Goal: Navigation & Orientation: Find specific page/section

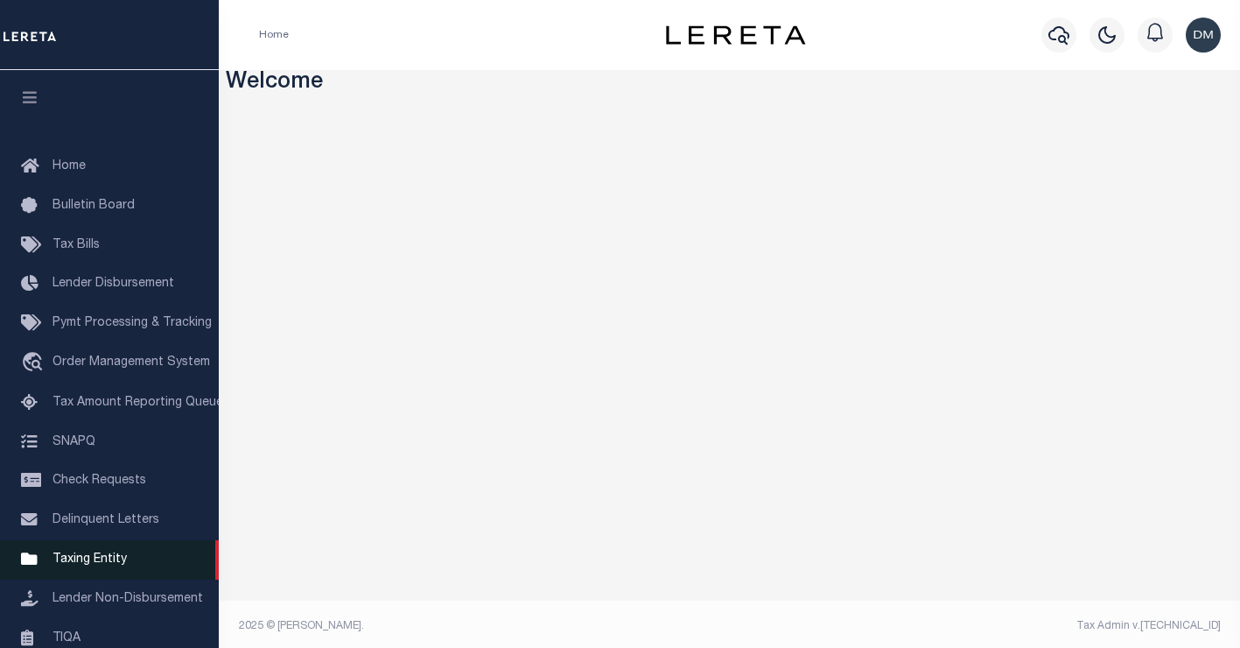
click at [89, 562] on span "Taxing Entity" at bounding box center [90, 559] width 74 height 12
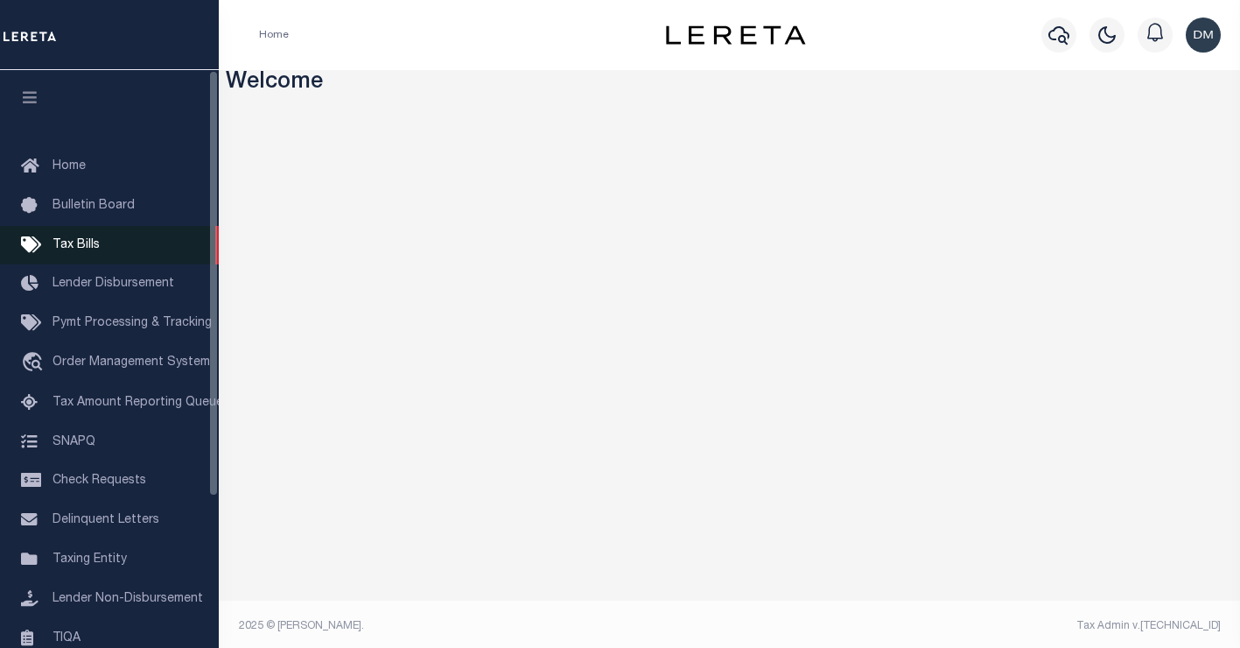
click at [76, 250] on span "Tax Bills" at bounding box center [76, 245] width 47 height 12
